Goal: Find contact information: Obtain details needed to contact an individual or organization

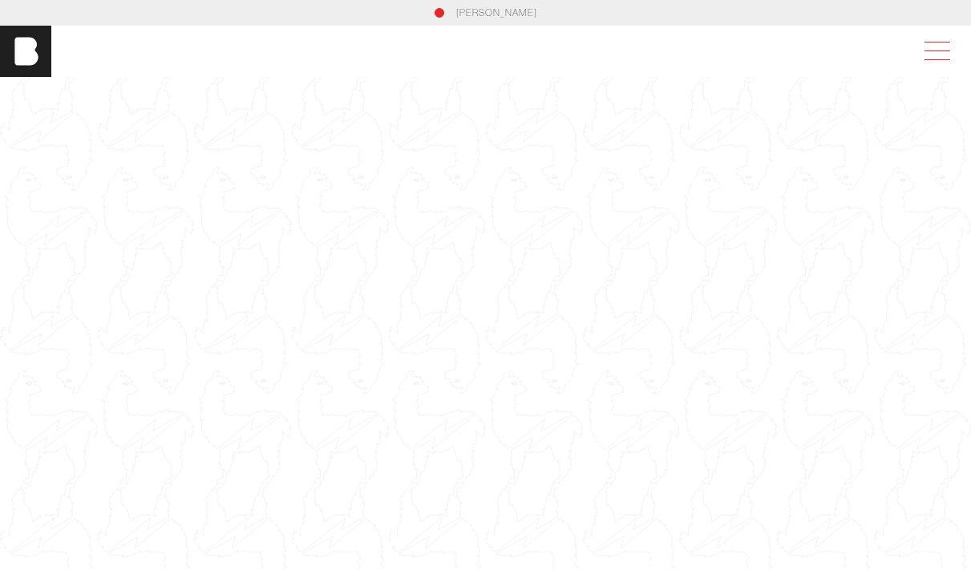
click at [952, 58] on div at bounding box center [937, 51] width 45 height 29
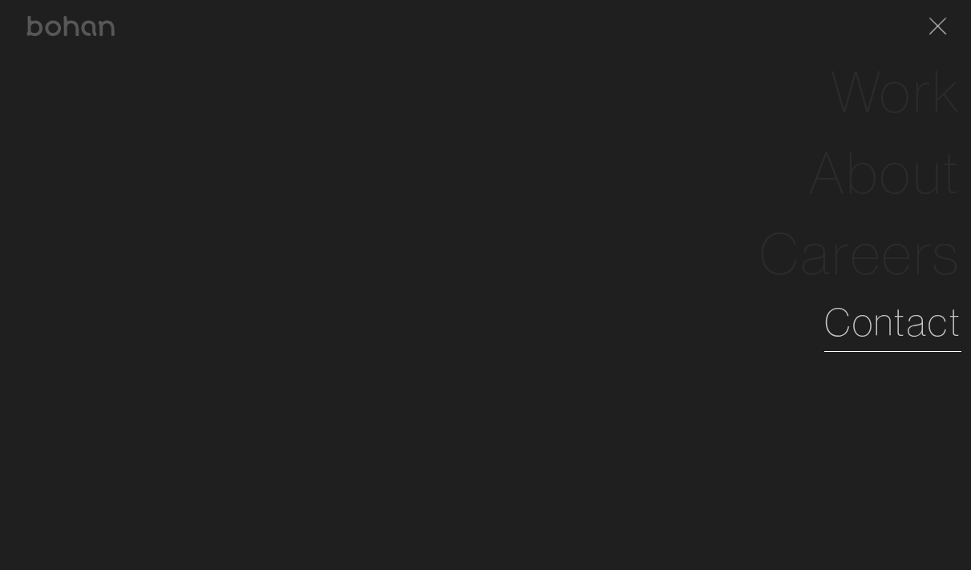
click at [858, 344] on link "Contact" at bounding box center [892, 322] width 137 height 58
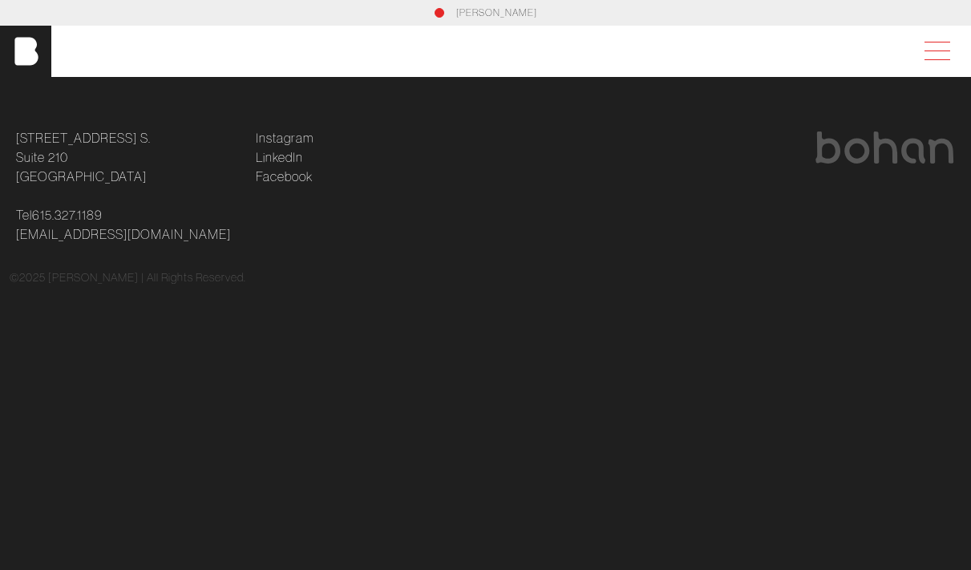
click at [934, 47] on span at bounding box center [933, 51] width 37 height 29
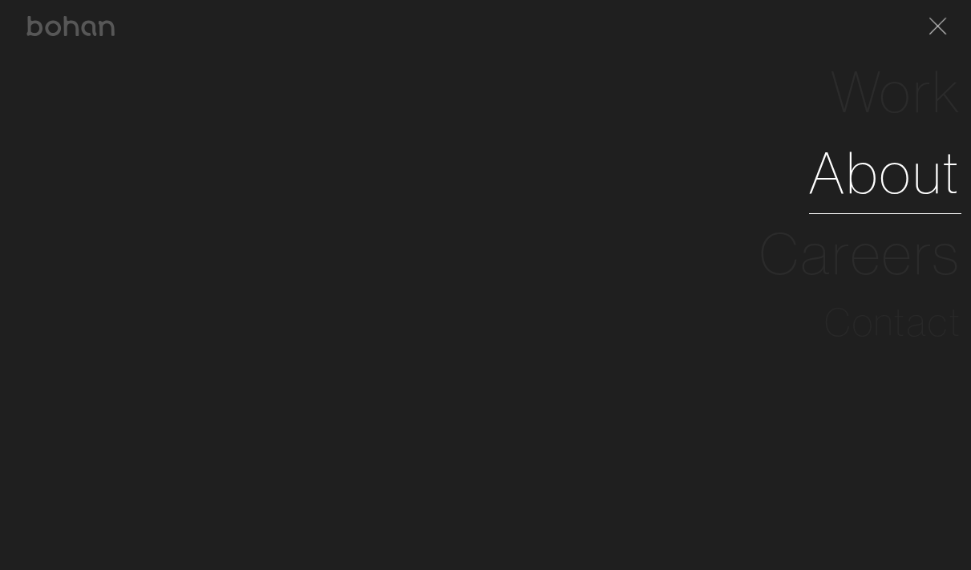
click at [914, 171] on link "About" at bounding box center [885, 172] width 152 height 81
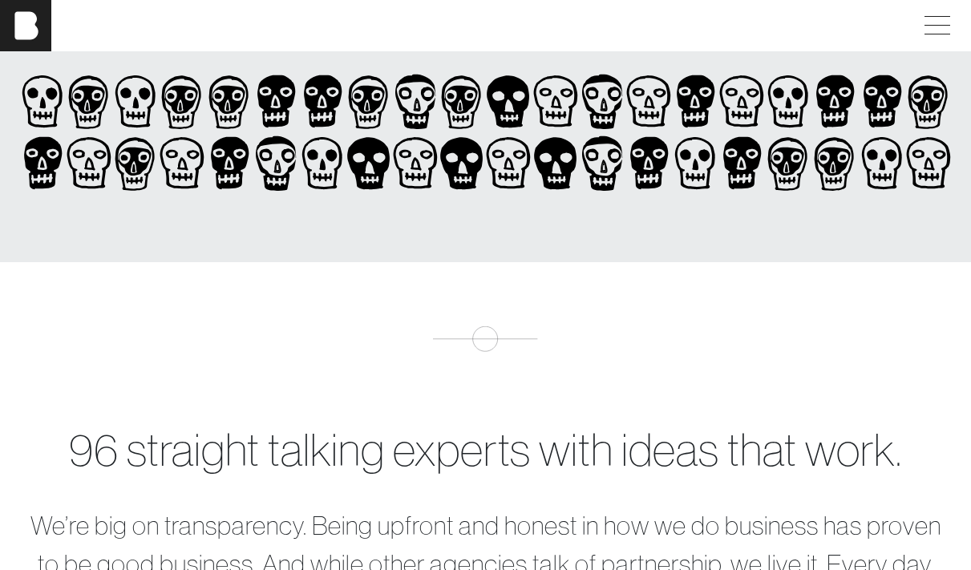
scroll to position [303, 0]
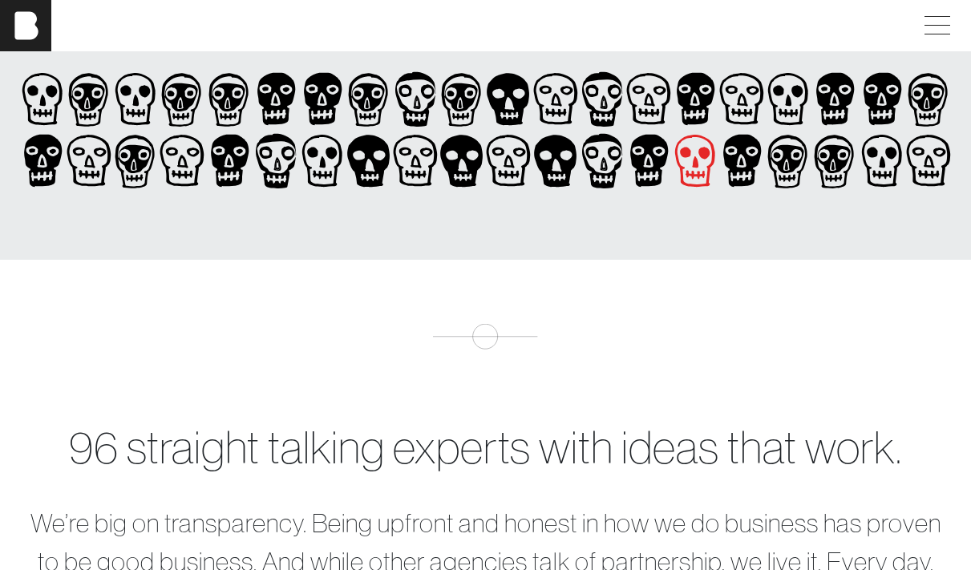
click at [696, 156] on icon at bounding box center [695, 161] width 46 height 62
click at [700, 172] on icon at bounding box center [695, 161] width 46 height 62
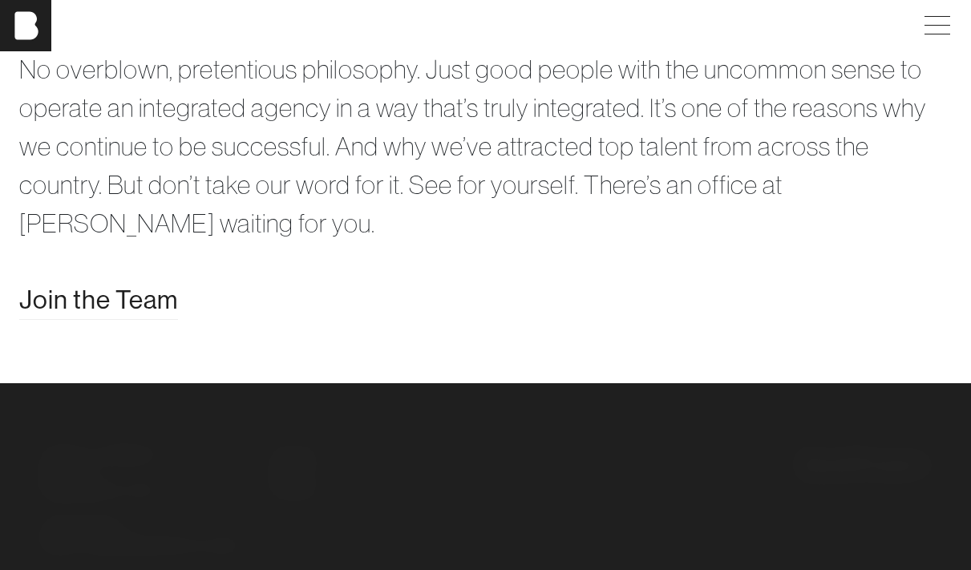
scroll to position [2674, 0]
